Goal: Information Seeking & Learning: Learn about a topic

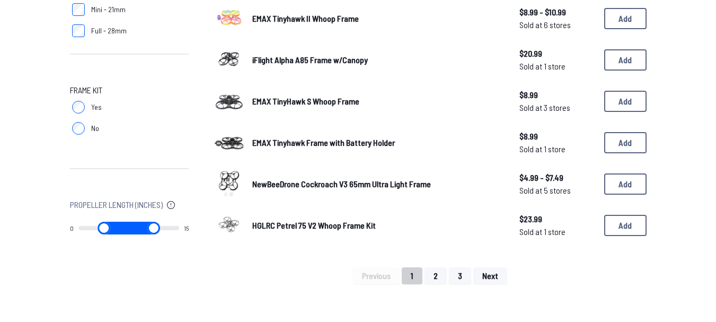
scroll to position [742, 0]
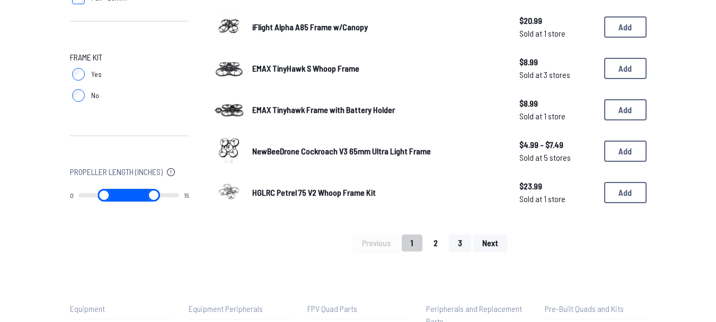
click at [431, 242] on button "2" at bounding box center [436, 242] width 22 height 17
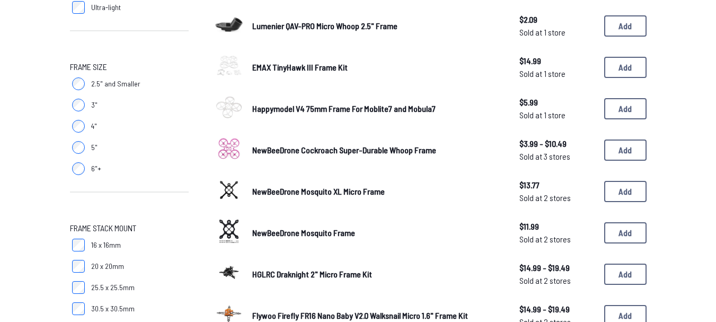
scroll to position [318, 0]
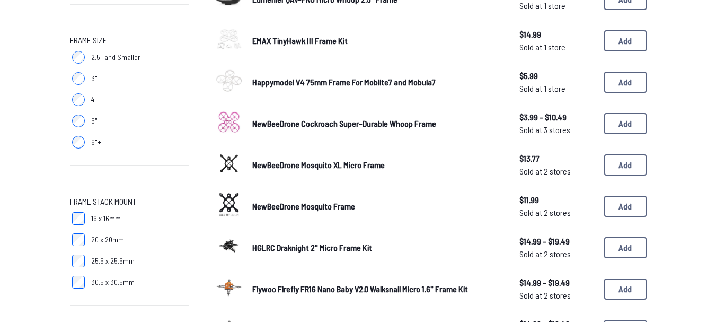
click at [227, 163] on img at bounding box center [229, 163] width 30 height 30
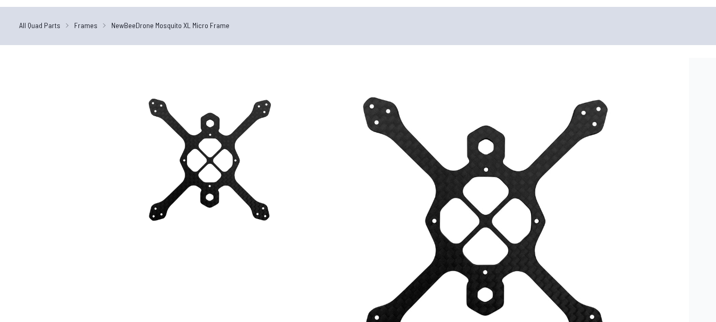
scroll to position [53, 0]
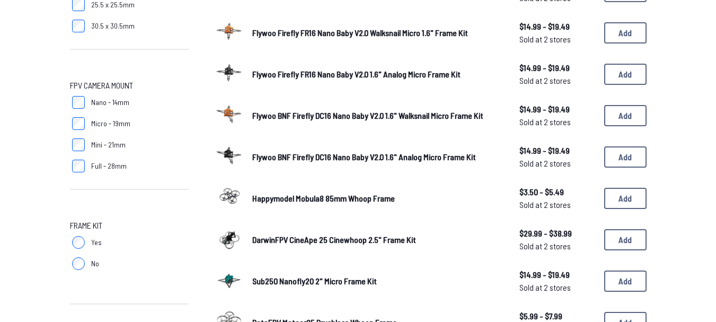
scroll to position [583, 0]
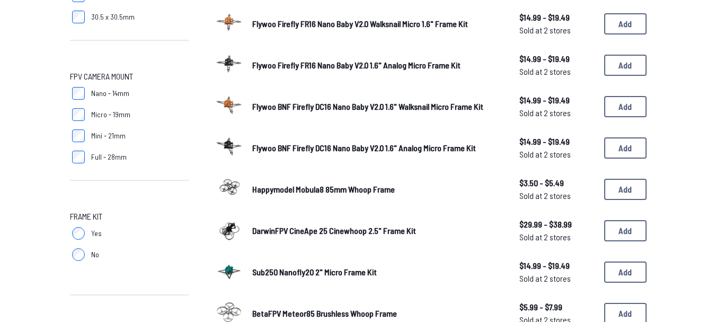
click at [226, 146] on img at bounding box center [229, 146] width 30 height 30
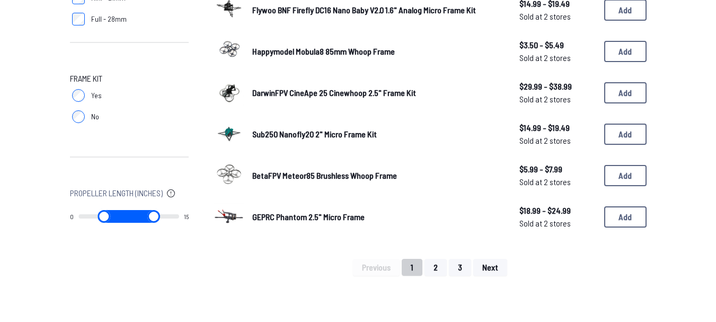
scroll to position [742, 0]
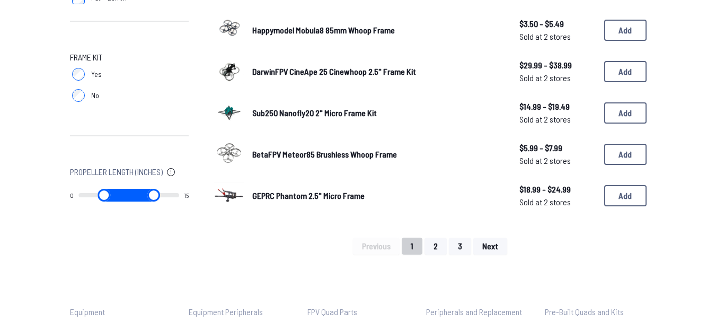
click at [282, 113] on span "Sub250 Nanofly20 2" Micro Frame Kit" at bounding box center [314, 113] width 125 height 10
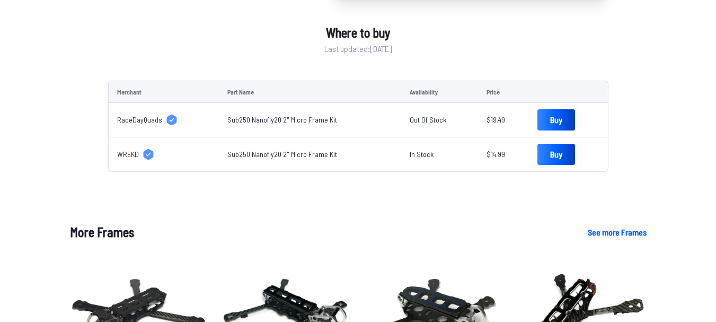
scroll to position [371, 0]
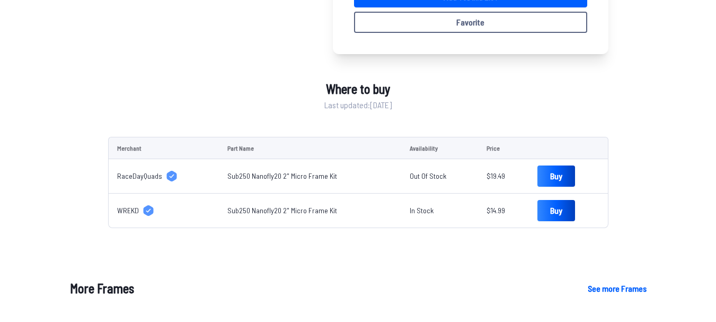
click at [277, 174] on link "Sub250 Nanofly20 2" Micro Frame Kit" at bounding box center [282, 175] width 110 height 9
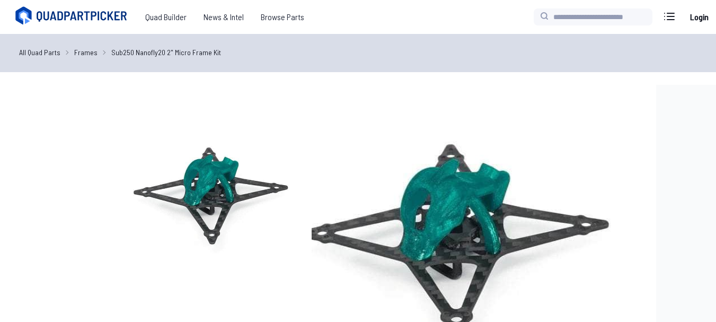
scroll to position [106, 0]
